Goal: Task Accomplishment & Management: Manage account settings

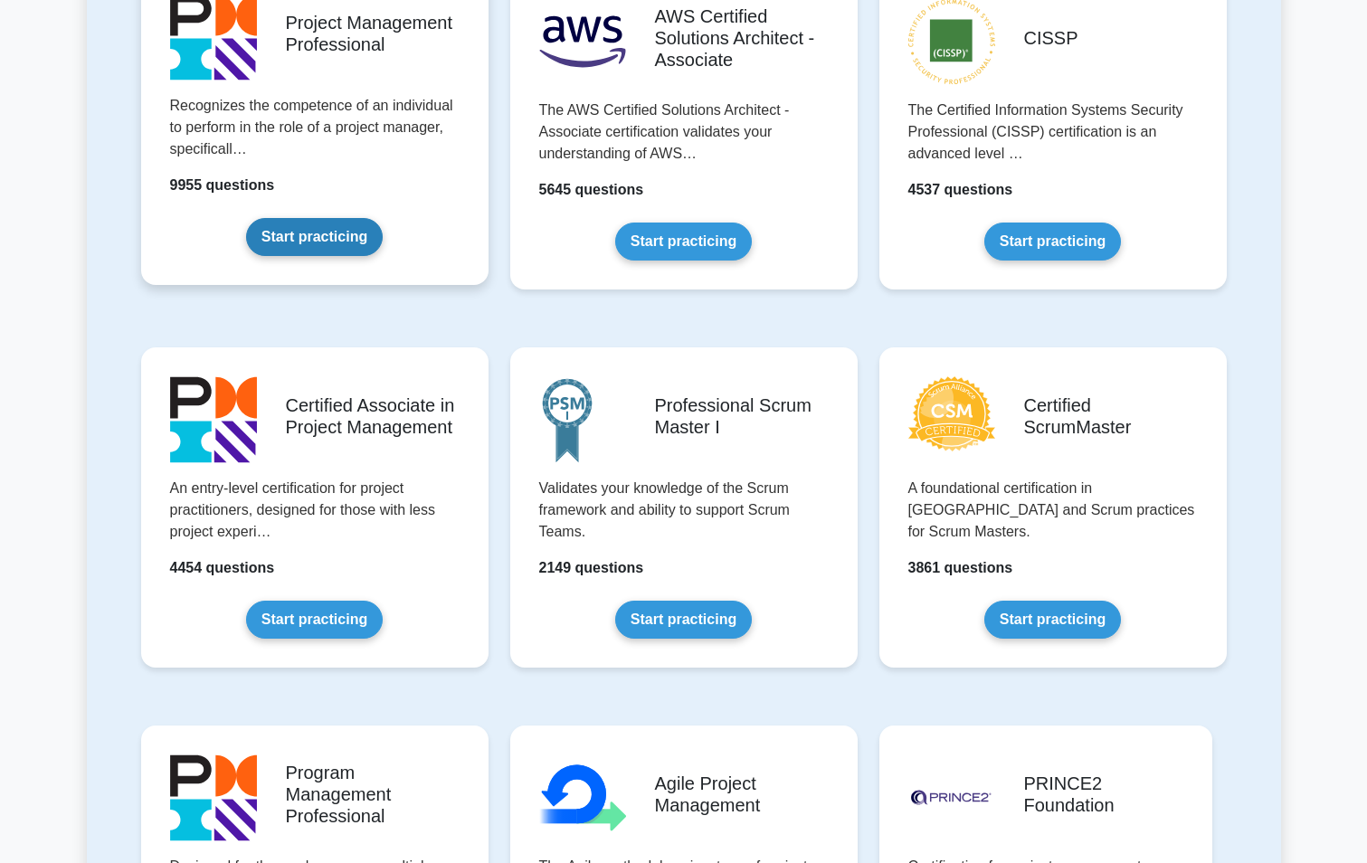
scroll to position [271, 0]
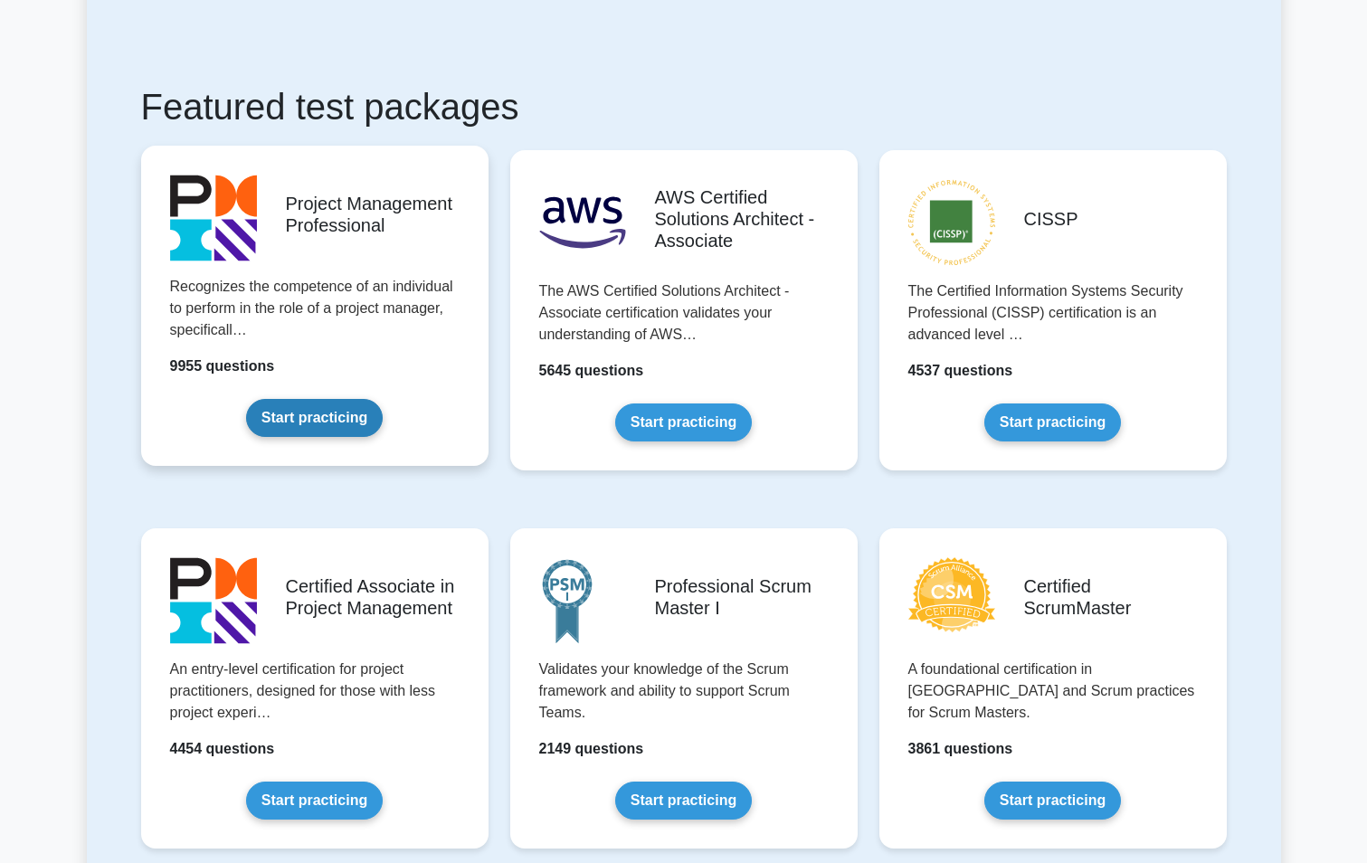
click at [331, 415] on link "Start practicing" at bounding box center [314, 418] width 137 height 38
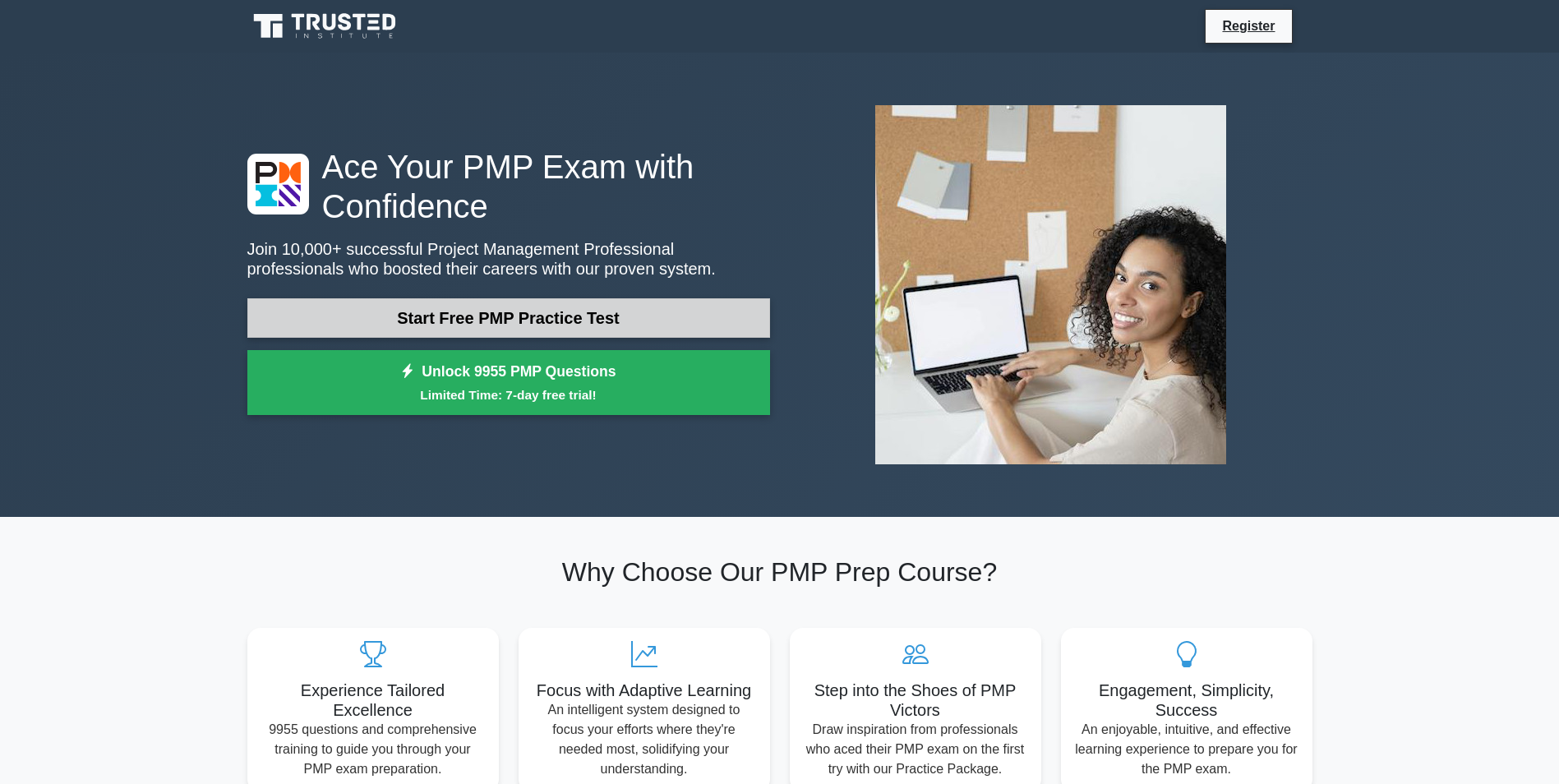
click at [535, 318] on link "Start Free PMP Practice Test" at bounding box center [508, 317] width 522 height 39
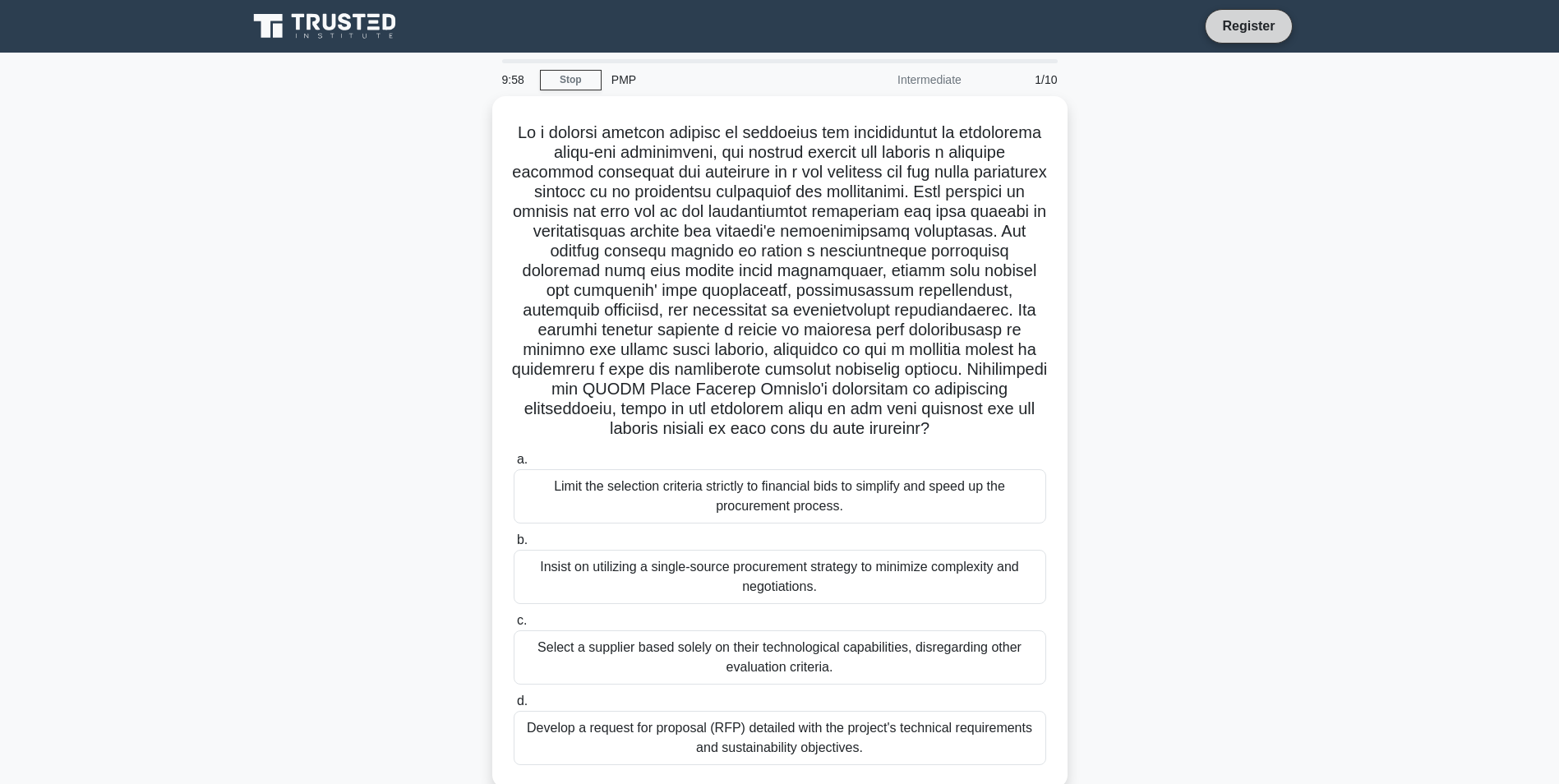
click at [1250, 30] on link "Register" at bounding box center [1248, 25] width 73 height 21
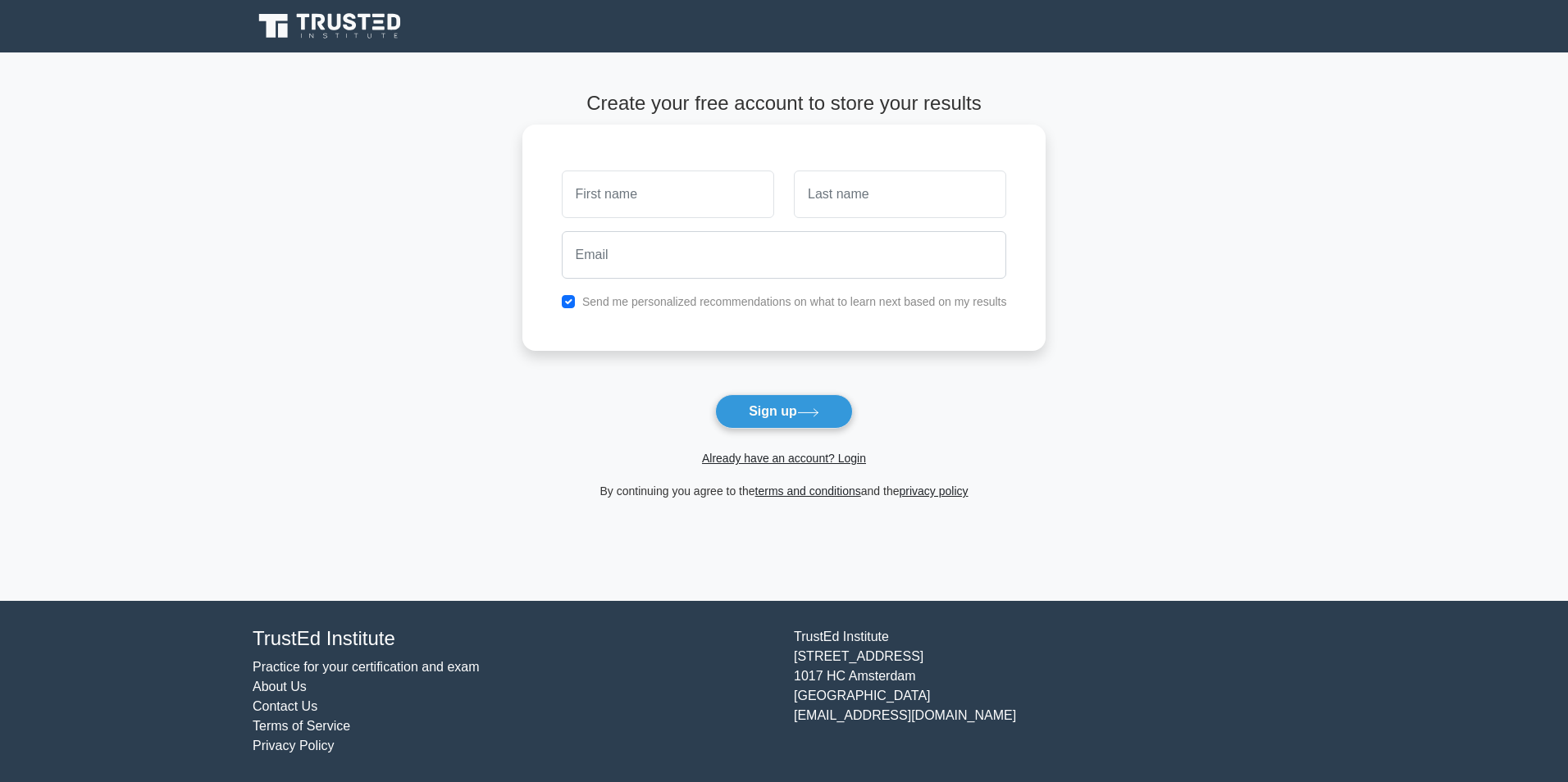
click at [631, 201] on input "text" at bounding box center [668, 194] width 212 height 47
type input "Rafael"
type input "Machado"
type input "rafael.machado@lns.maersk.com"
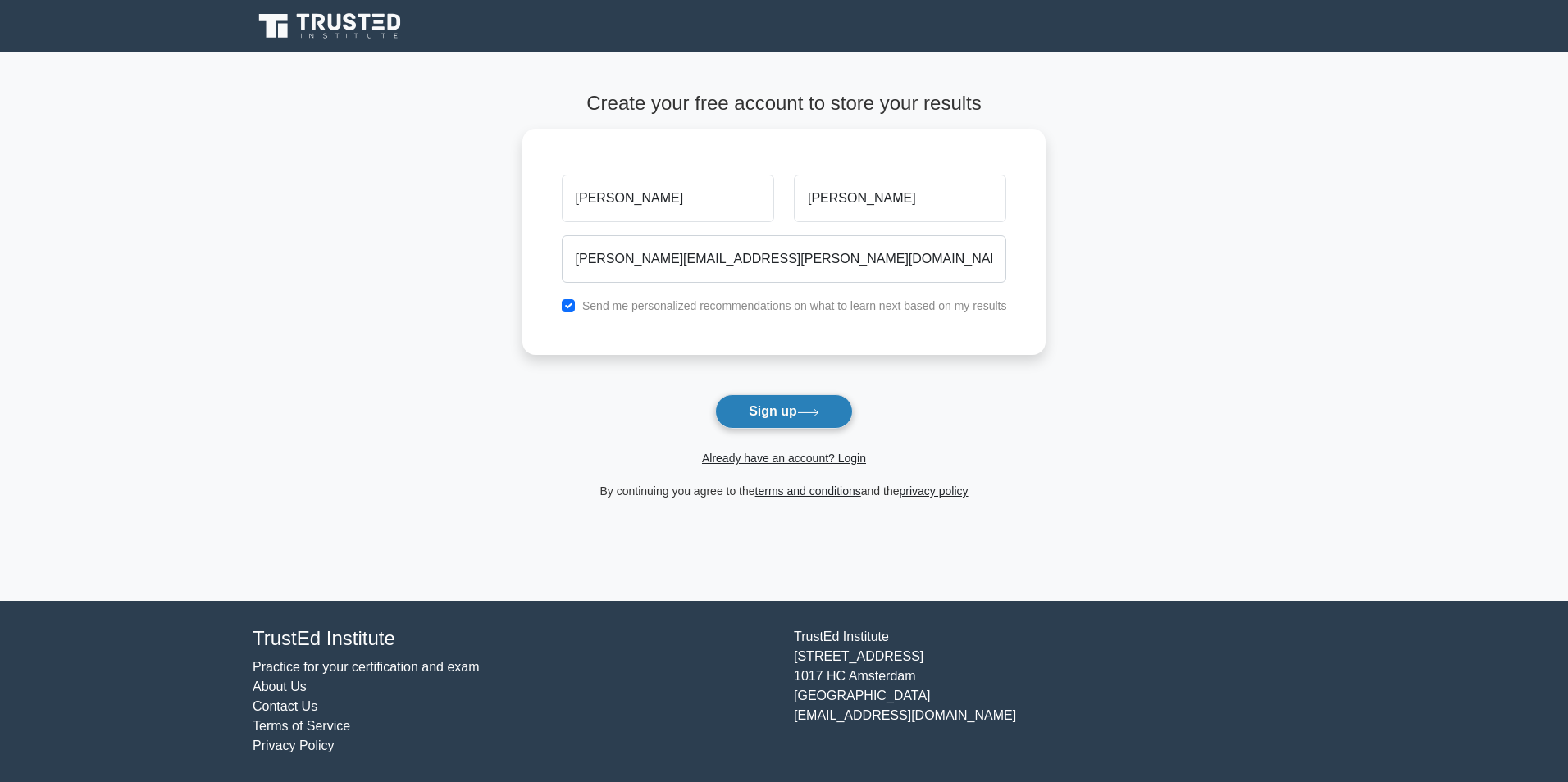
click at [776, 409] on button "Sign up" at bounding box center [784, 411] width 138 height 34
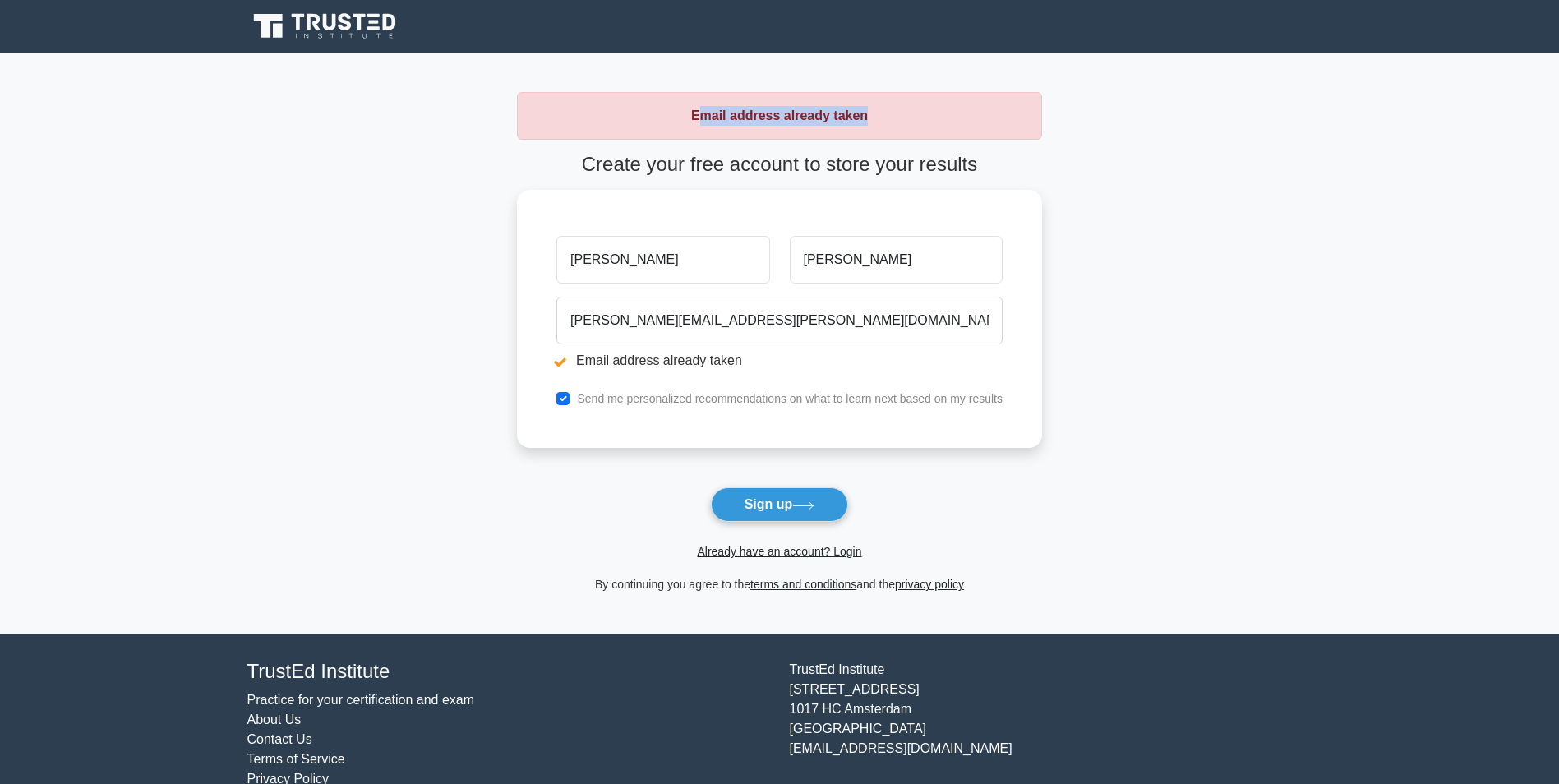
drag, startPoint x: 866, startPoint y: 112, endPoint x: 699, endPoint y: 116, distance: 167.0
click at [699, 116] on div "Email address already taken" at bounding box center [780, 115] width 525 height 47
drag, startPoint x: 704, startPoint y: 164, endPoint x: 984, endPoint y: 166, distance: 280.0
click at [984, 166] on h4 "Create your free account to store your results" at bounding box center [780, 164] width 525 height 24
click at [989, 166] on h4 "Create your free account to store your results" at bounding box center [780, 164] width 525 height 24
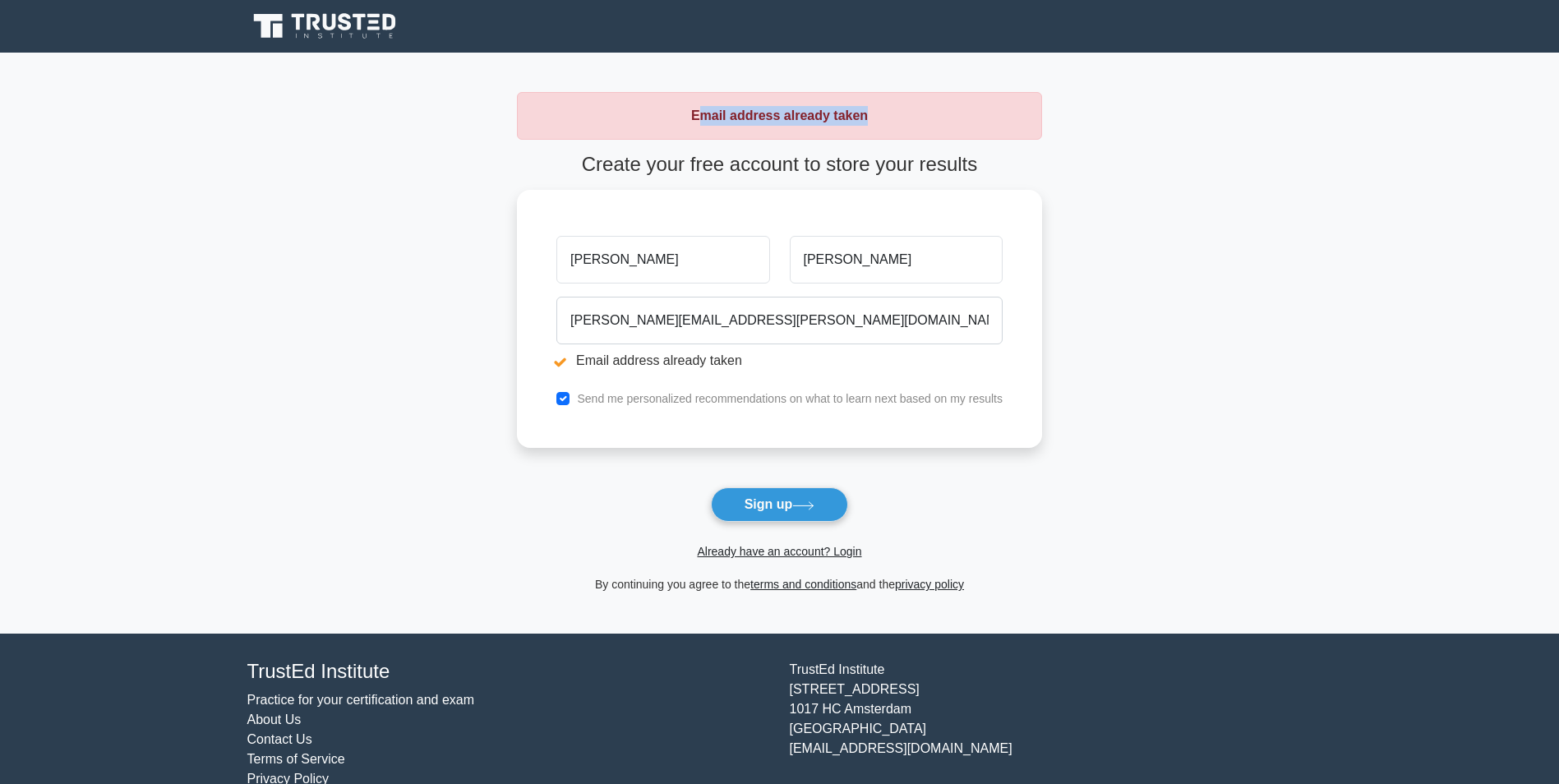
click at [991, 167] on h4 "Create your free account to store your results" at bounding box center [780, 164] width 525 height 24
click at [964, 170] on h4 "Create your free account to store your results" at bounding box center [780, 164] width 525 height 24
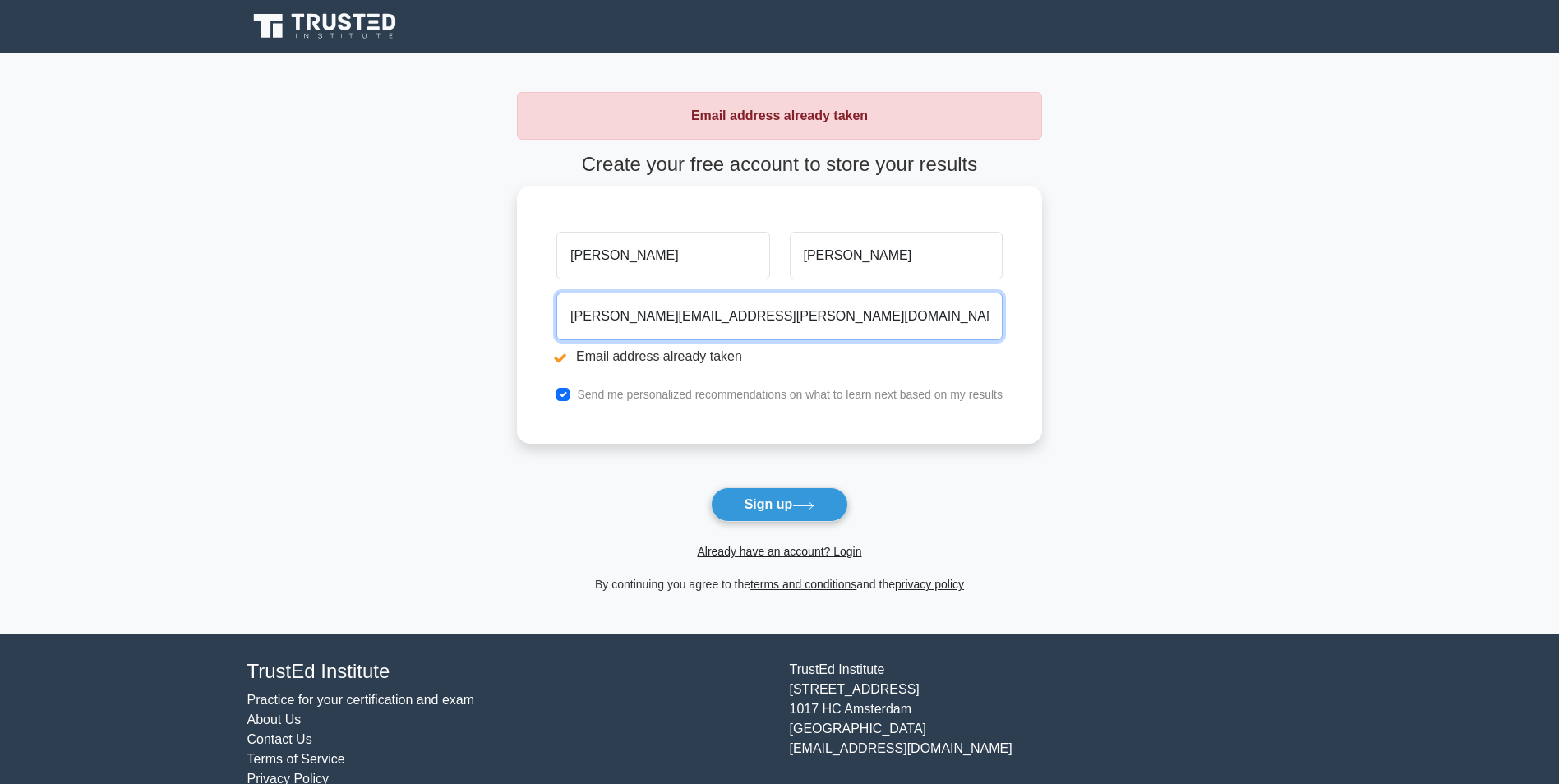
click at [656, 320] on input "[PERSON_NAME][EMAIL_ADDRESS][PERSON_NAME][DOMAIN_NAME]" at bounding box center [779, 316] width 446 height 47
click at [639, 246] on input "[PERSON_NAME]" at bounding box center [662, 255] width 213 height 47
click at [922, 319] on input "[PERSON_NAME][EMAIL_ADDRESS][PERSON_NAME][DOMAIN_NAME]" at bounding box center [779, 316] width 446 height 47
click at [811, 322] on input "[PERSON_NAME][EMAIL_ADDRESS][PERSON_NAME][DOMAIN_NAME]" at bounding box center [779, 316] width 446 height 47
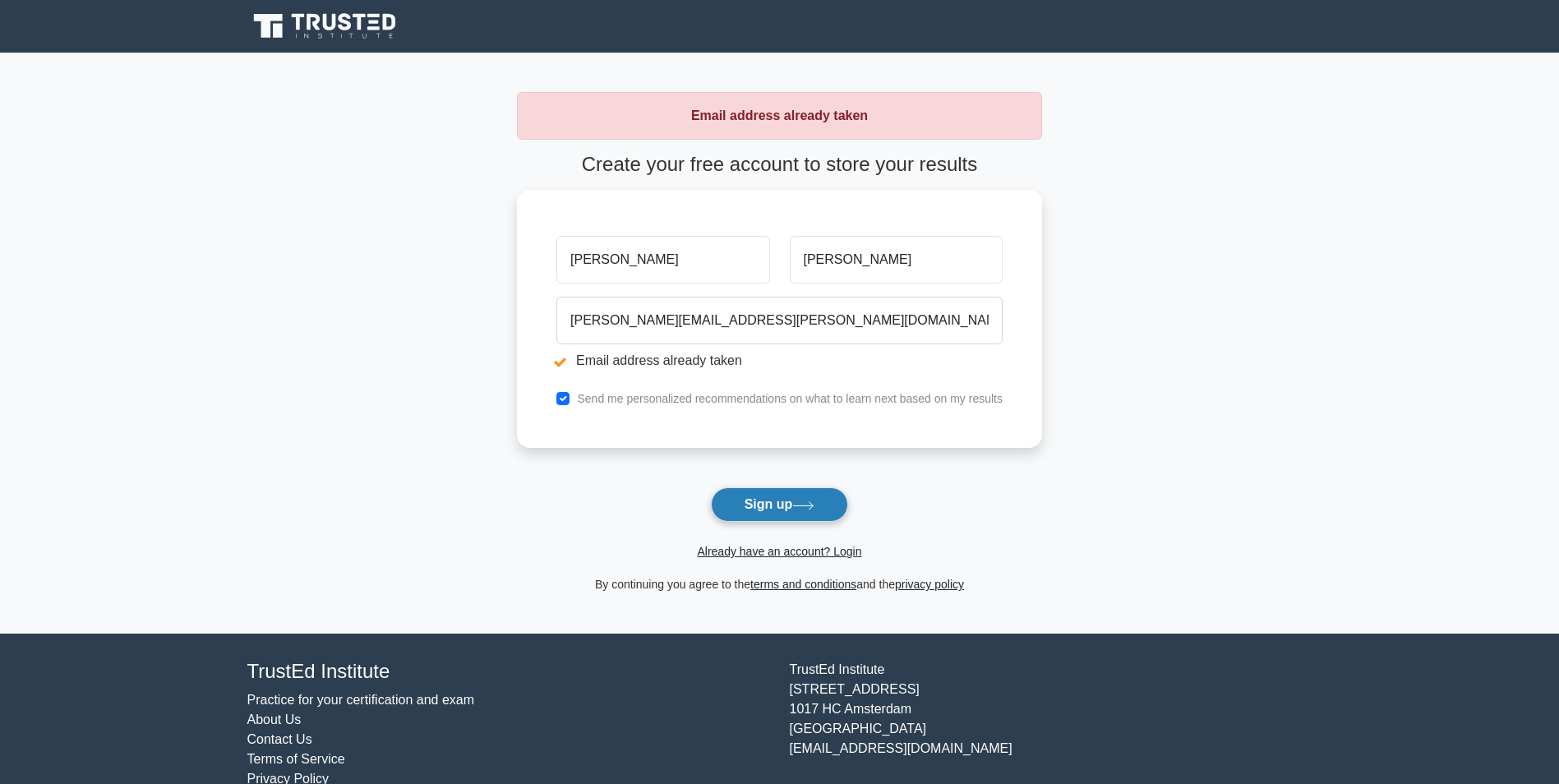
click at [802, 501] on icon at bounding box center [803, 506] width 22 height 9
click at [804, 554] on link "Already have an account? Login" at bounding box center [779, 551] width 164 height 13
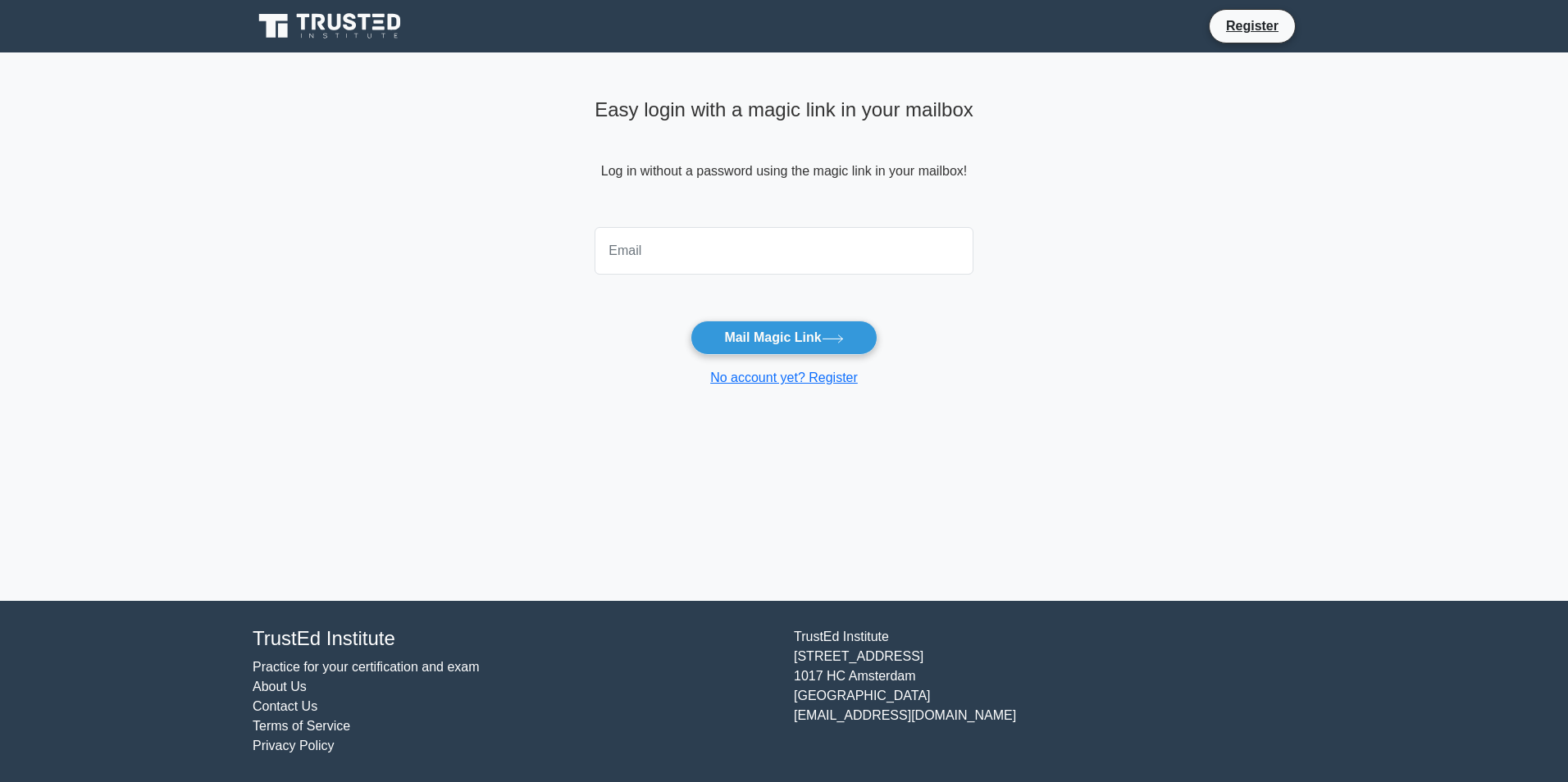
click at [673, 243] on input "email" at bounding box center [784, 251] width 379 height 47
type input "rmachado2008@gmail.com"
click at [758, 336] on button "Mail Magic Link" at bounding box center [783, 338] width 186 height 34
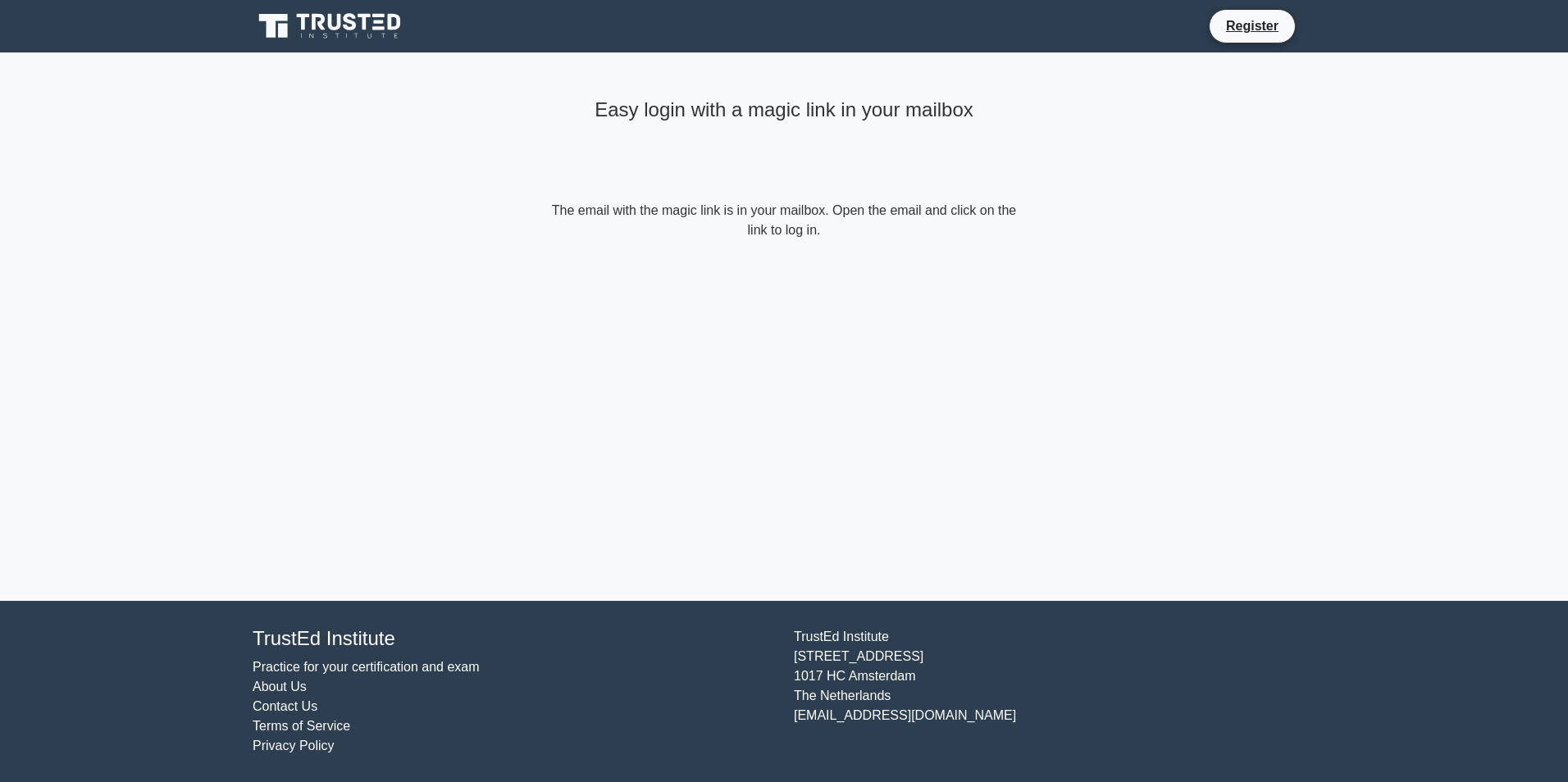
drag, startPoint x: 836, startPoint y: 210, endPoint x: 915, endPoint y: 245, distance: 86.4
click at [915, 245] on div "Easy login with a magic link in your mailbox The email with the magic link is i…" at bounding box center [783, 166] width 492 height 227
drag, startPoint x: 829, startPoint y: 237, endPoint x: 512, endPoint y: 214, distance: 317.8
click at [512, 214] on main "Easy login with a magic link in your mailbox The email with the magic link is i…" at bounding box center [784, 326] width 1568 height 548
